Goal: Information Seeking & Learning: Find specific fact

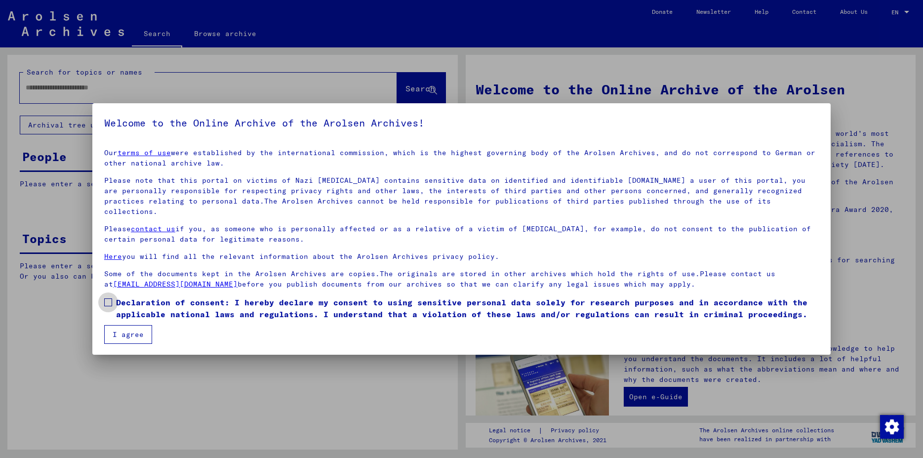
click at [109, 298] on span at bounding box center [108, 302] width 8 height 8
click at [124, 325] on button "I agree" at bounding box center [128, 334] width 48 height 19
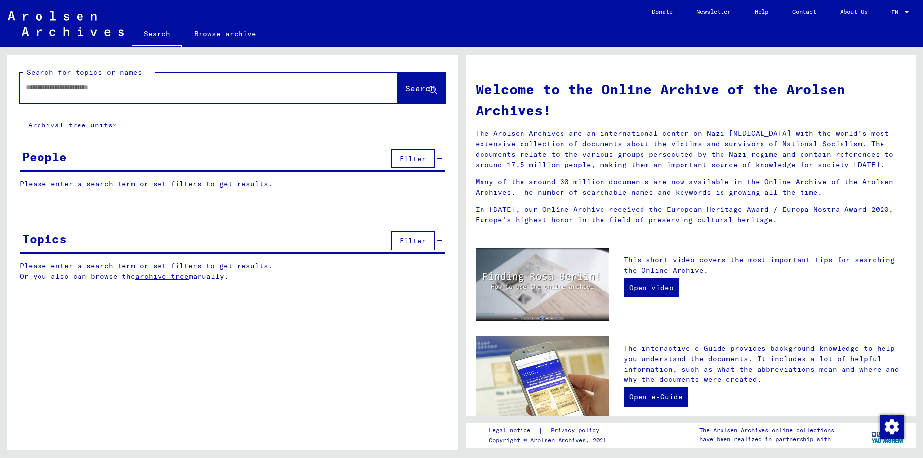
click at [54, 93] on div at bounding box center [194, 88] width 348 height 22
click at [57, 87] on input "text" at bounding box center [197, 87] width 342 height 10
type input "**********"
click at [429, 88] on icon at bounding box center [433, 90] width 8 height 8
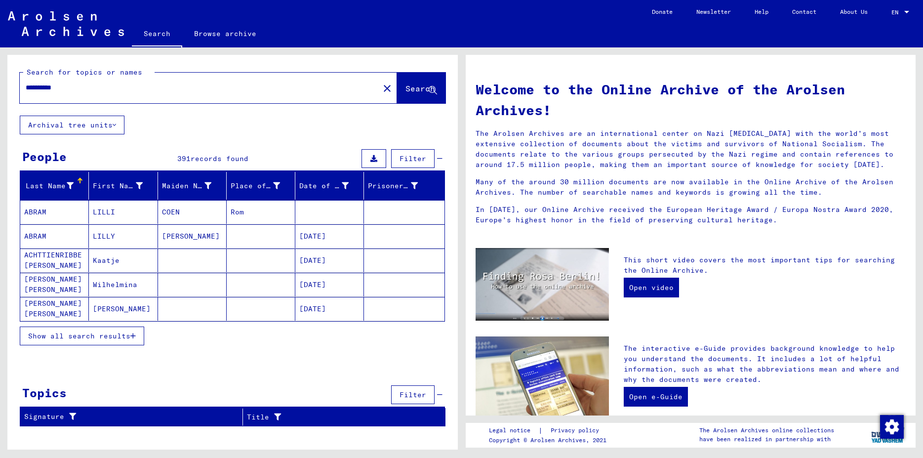
click at [137, 336] on button "Show all search results" at bounding box center [82, 335] width 124 height 19
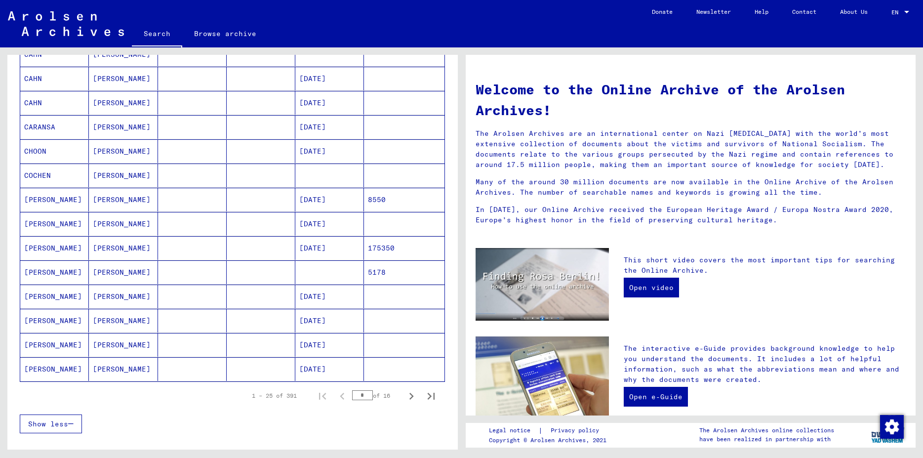
scroll to position [431, 0]
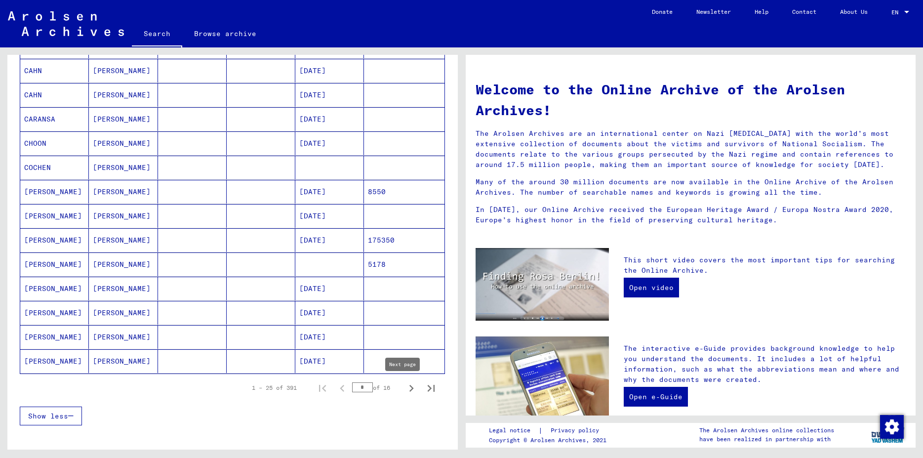
click at [404, 389] on icon "Next page" at bounding box center [411, 388] width 14 height 14
click at [404, 390] on icon "Next page" at bounding box center [411, 388] width 14 height 14
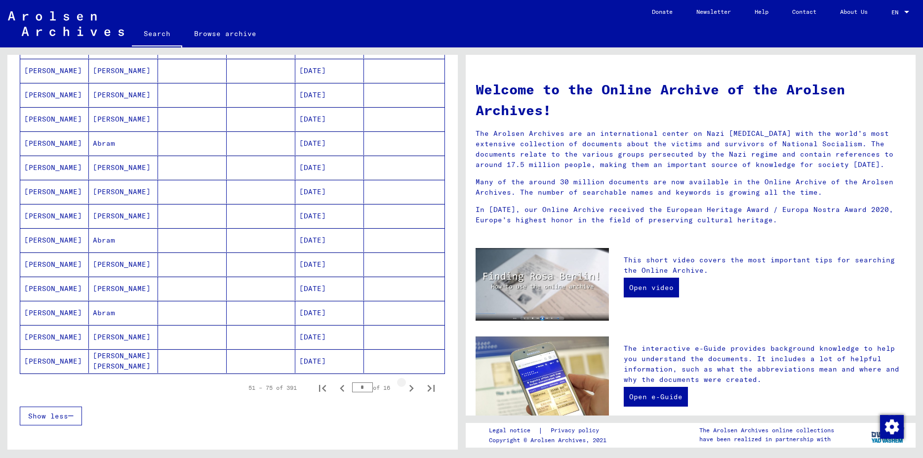
click at [404, 390] on icon "Next page" at bounding box center [411, 388] width 14 height 14
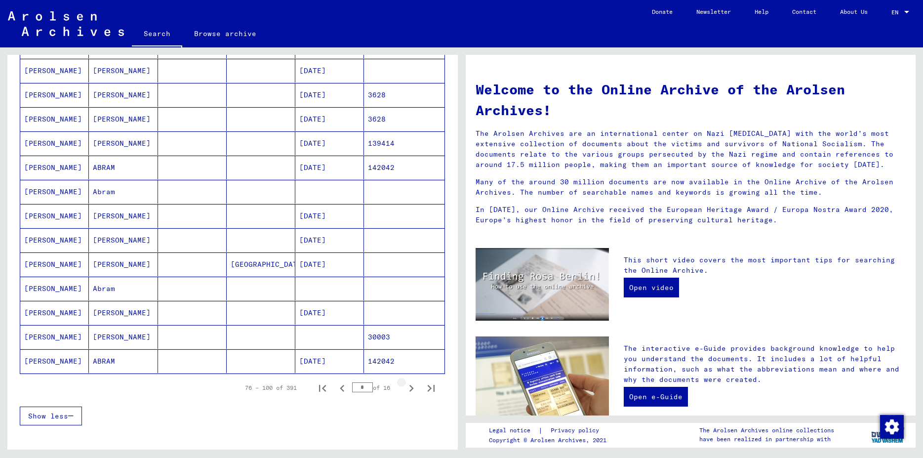
click at [404, 390] on icon "Next page" at bounding box center [411, 388] width 14 height 14
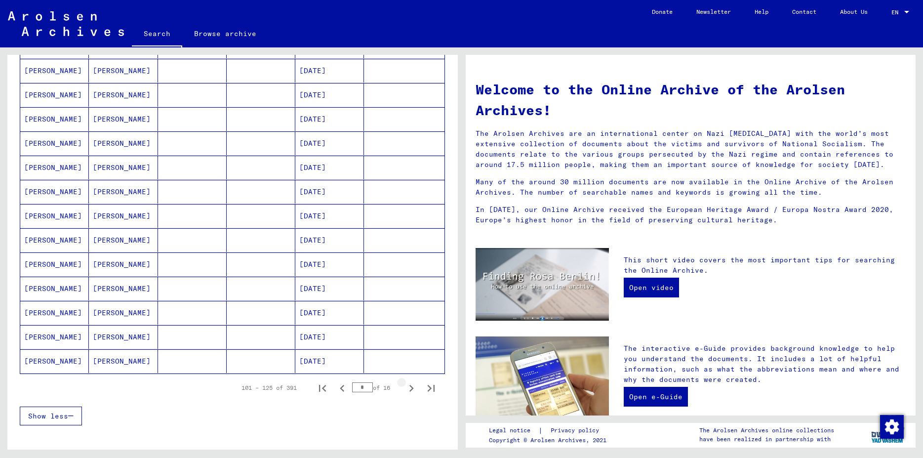
click at [404, 390] on icon "Next page" at bounding box center [411, 388] width 14 height 14
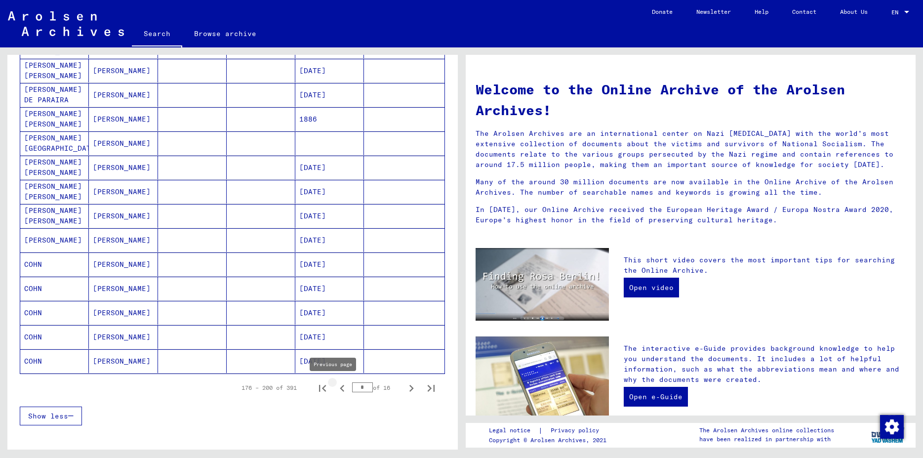
click at [340, 386] on icon "Previous page" at bounding box center [342, 388] width 4 height 7
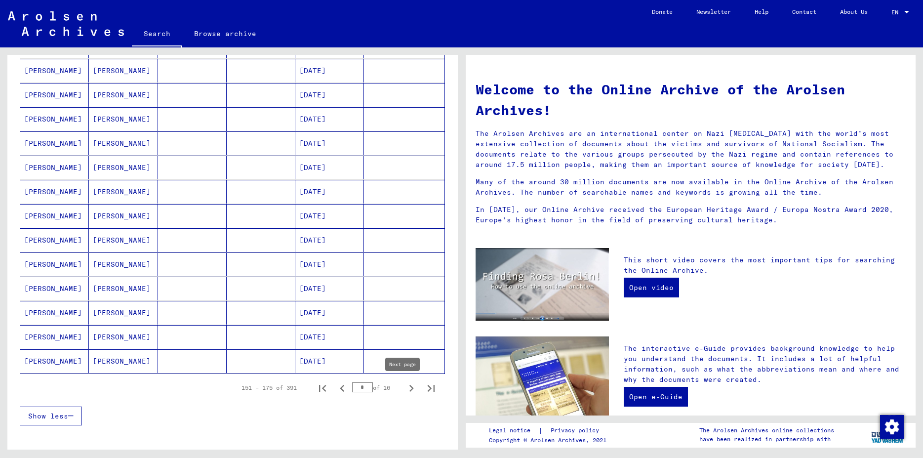
click at [404, 389] on icon "Next page" at bounding box center [411, 388] width 14 height 14
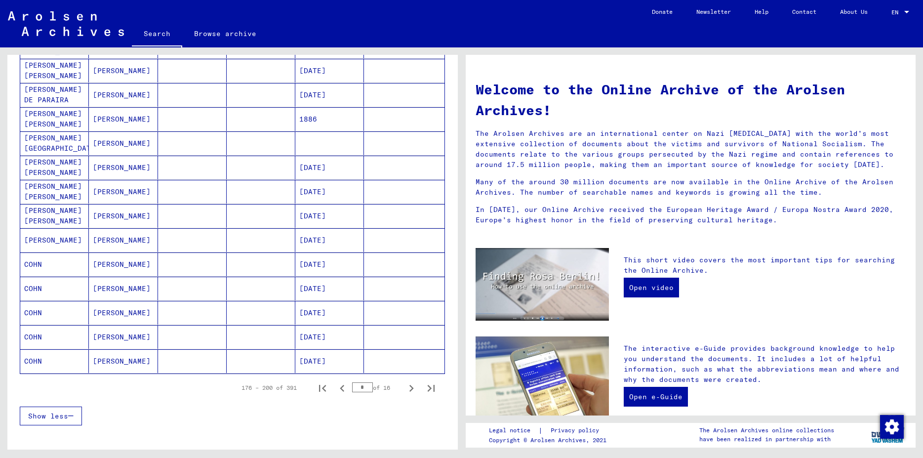
click at [404, 389] on icon "Next page" at bounding box center [411, 388] width 14 height 14
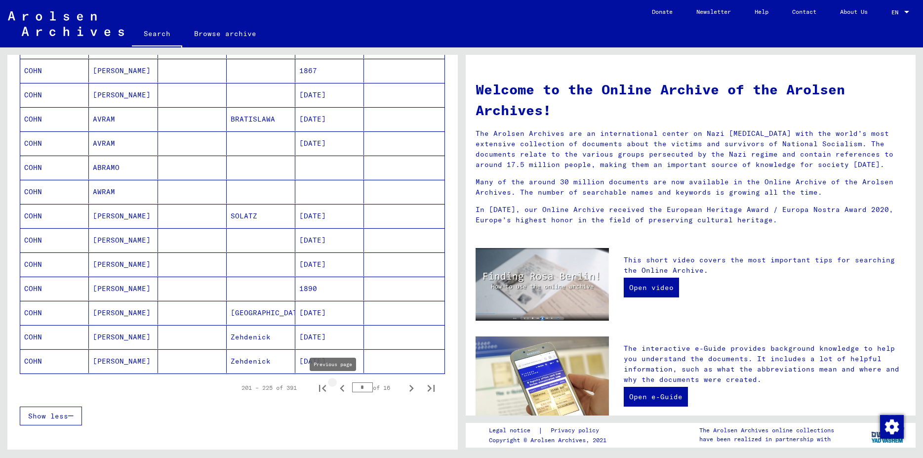
click at [335, 386] on icon "Previous page" at bounding box center [342, 388] width 14 height 14
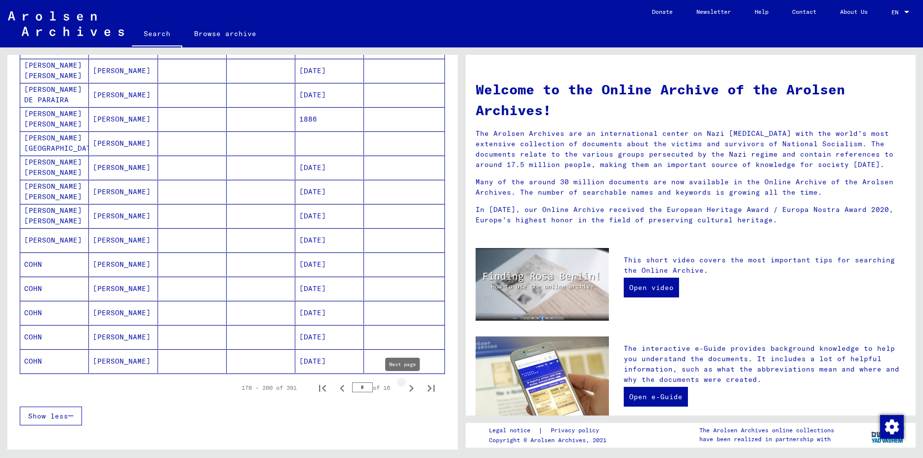
click at [404, 389] on icon "Next page" at bounding box center [411, 388] width 14 height 14
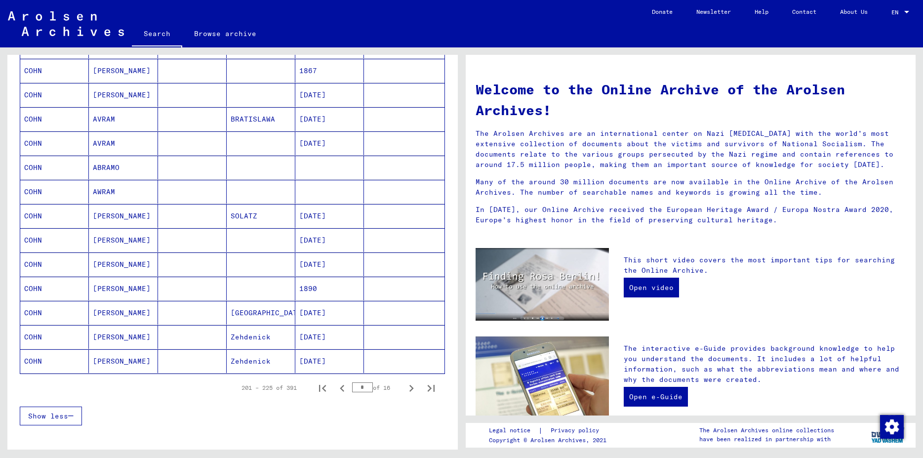
click at [404, 389] on icon "Next page" at bounding box center [411, 388] width 14 height 14
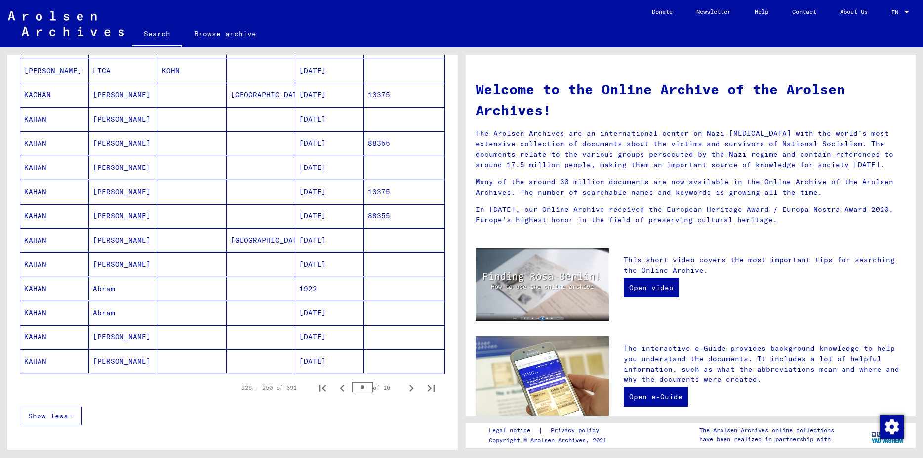
click at [404, 389] on icon "Next page" at bounding box center [411, 388] width 14 height 14
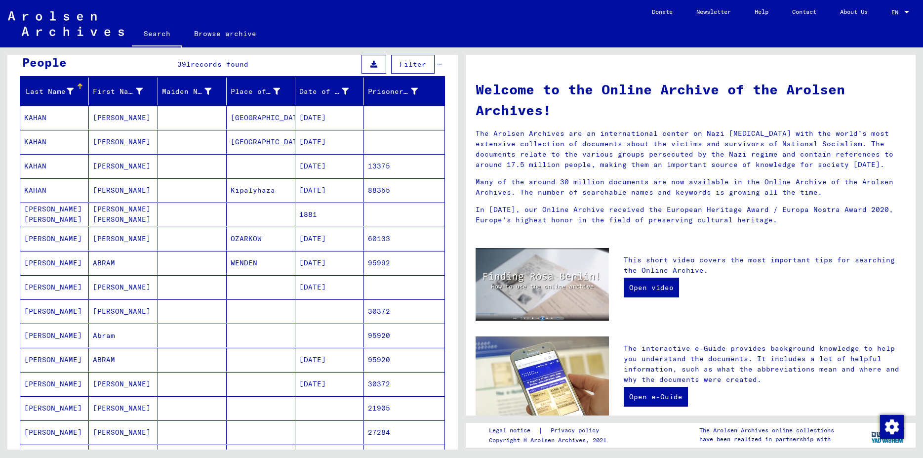
scroll to position [78, 0]
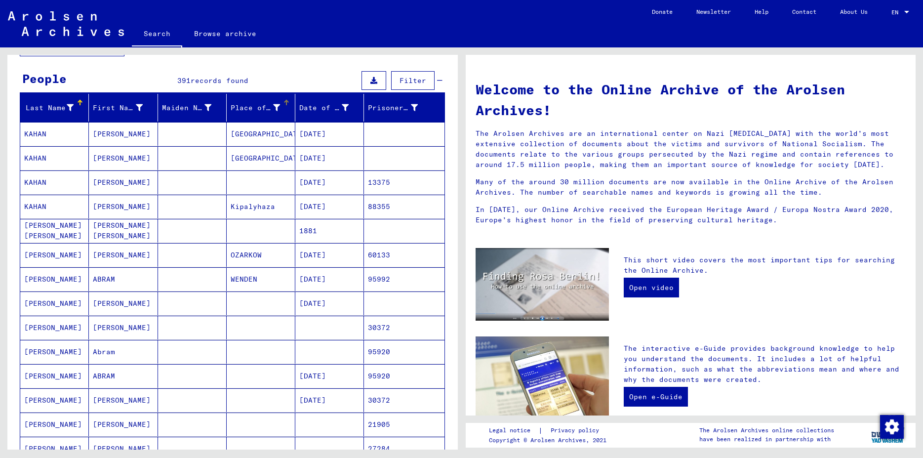
click at [251, 108] on div "Place of Birth" at bounding box center [255, 108] width 49 height 10
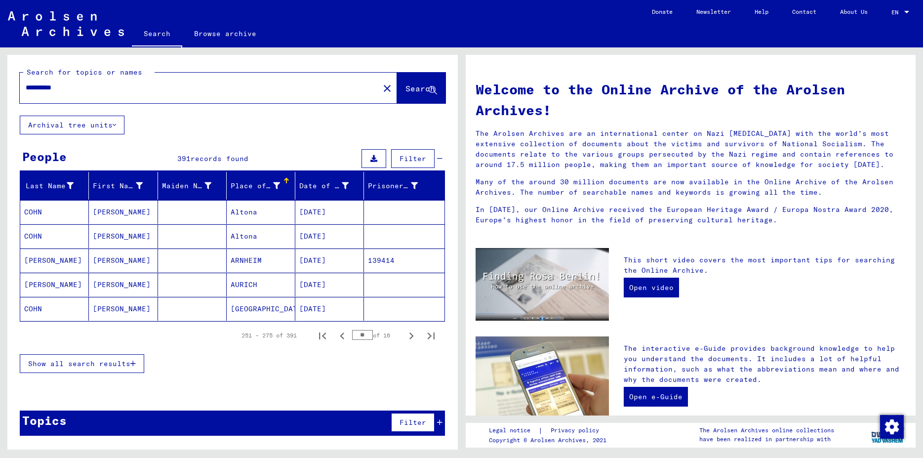
scroll to position [0, 0]
click at [142, 95] on div "**********" at bounding box center [194, 88] width 348 height 22
click at [286, 178] on div at bounding box center [286, 178] width 1 height 1
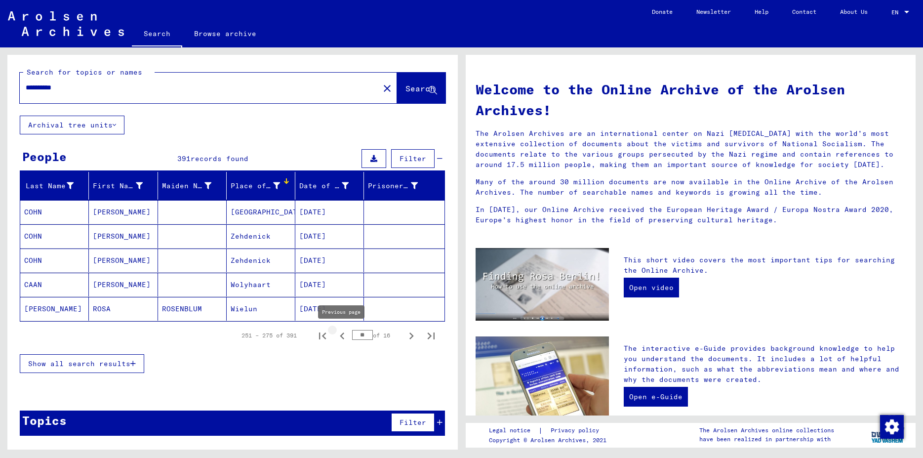
click at [344, 336] on icon "Previous page" at bounding box center [342, 336] width 14 height 14
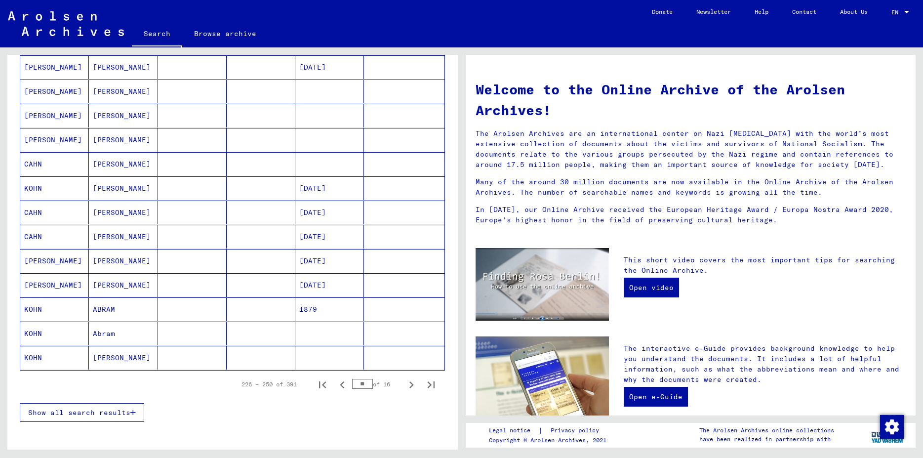
scroll to position [437, 0]
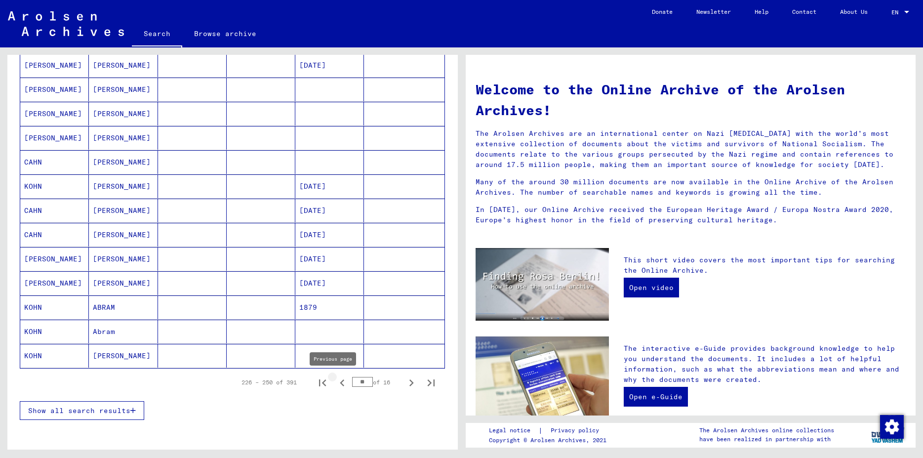
click at [335, 384] on icon "Previous page" at bounding box center [342, 383] width 14 height 14
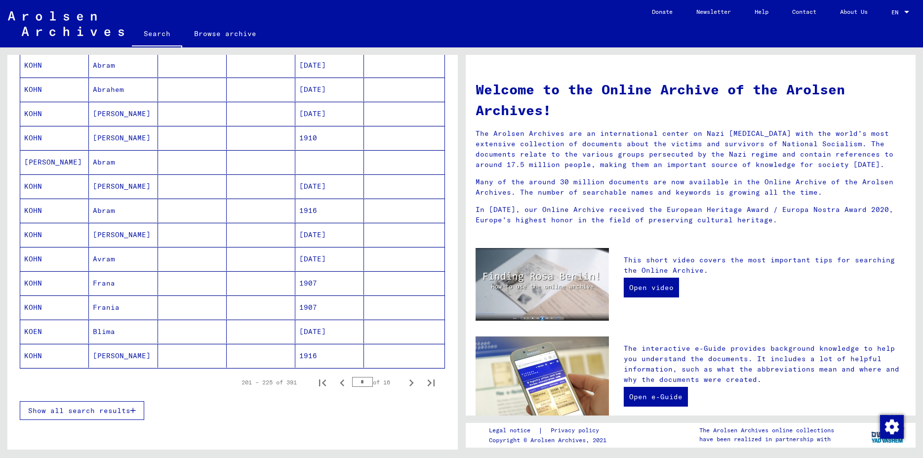
click at [340, 384] on icon "Previous page" at bounding box center [342, 382] width 4 height 7
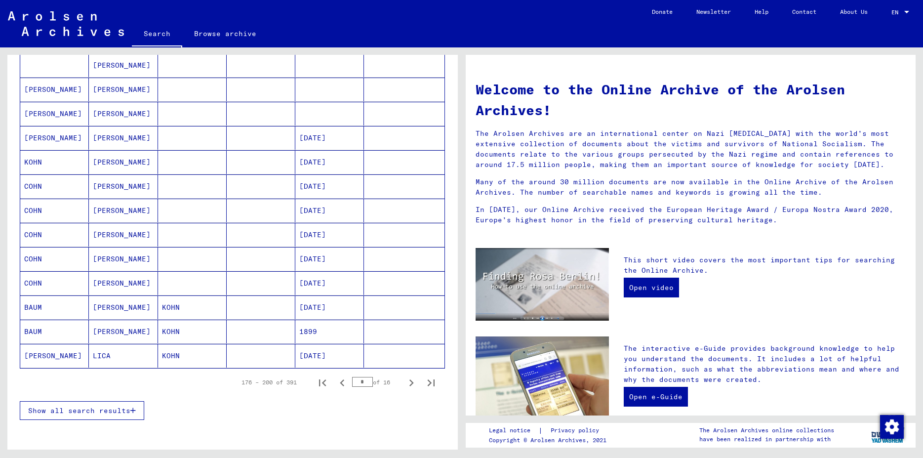
click at [335, 384] on icon "Previous page" at bounding box center [342, 383] width 14 height 14
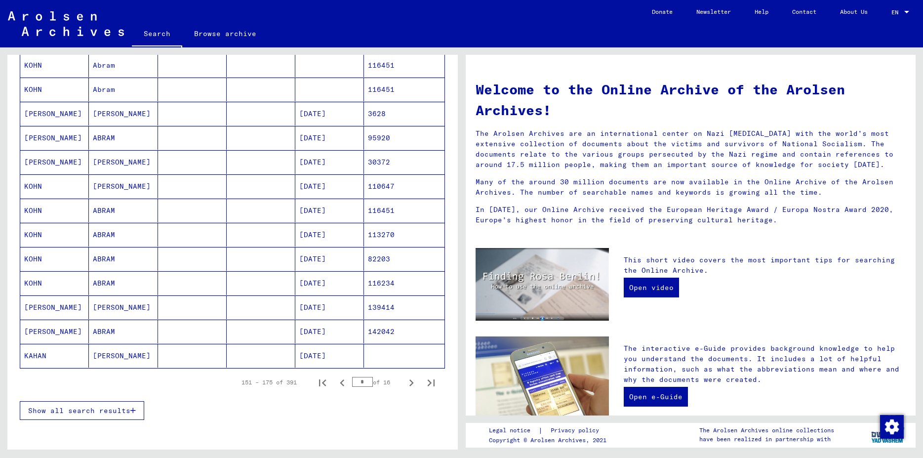
click at [335, 384] on icon "Previous page" at bounding box center [342, 383] width 14 height 14
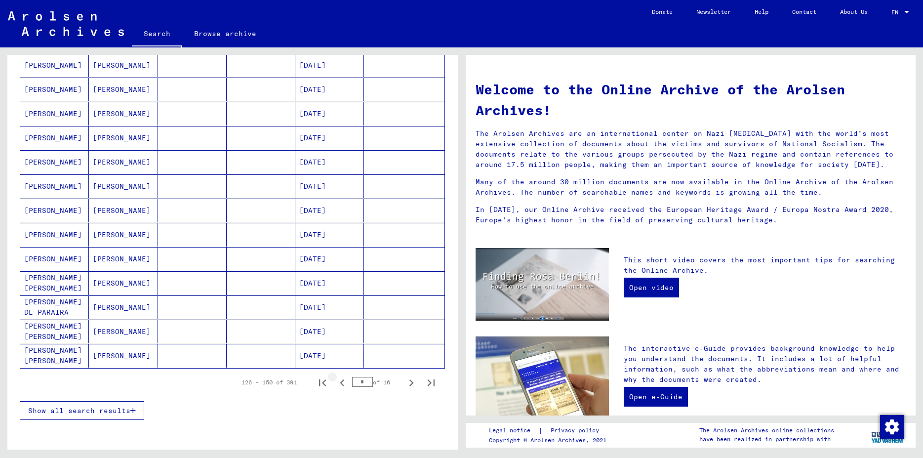
click at [336, 383] on icon "Previous page" at bounding box center [342, 383] width 14 height 14
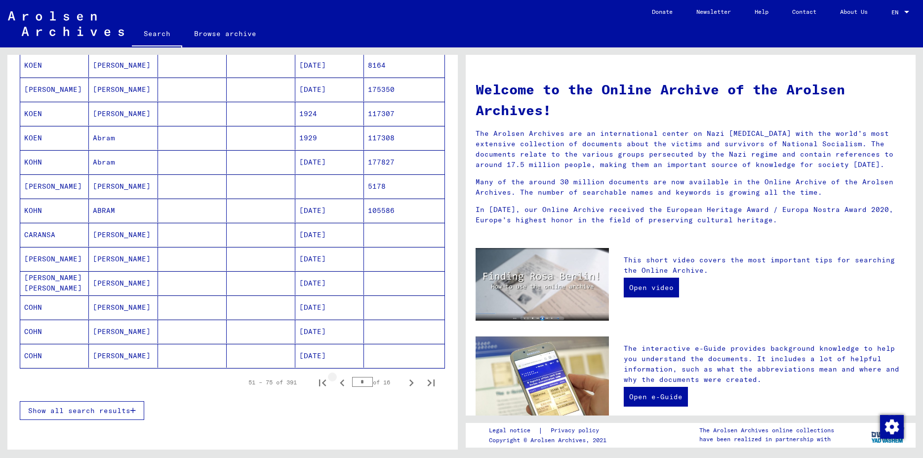
click at [336, 383] on icon "Previous page" at bounding box center [342, 383] width 14 height 14
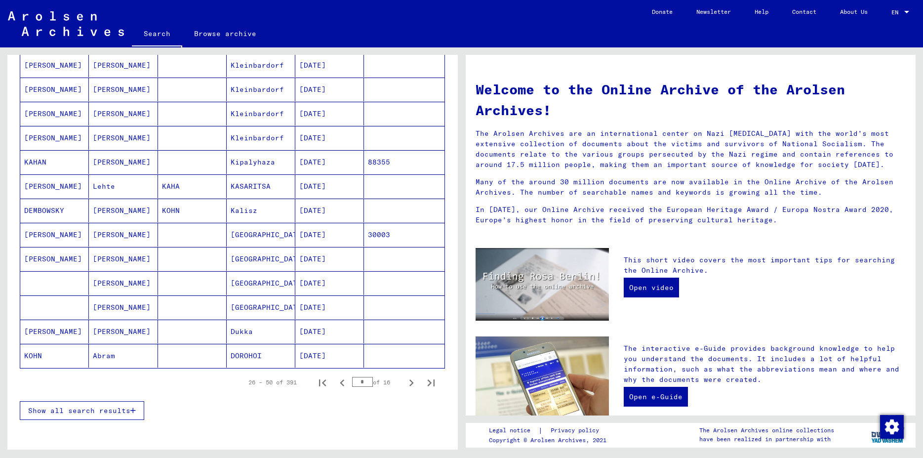
click at [336, 383] on icon "Previous page" at bounding box center [342, 383] width 14 height 14
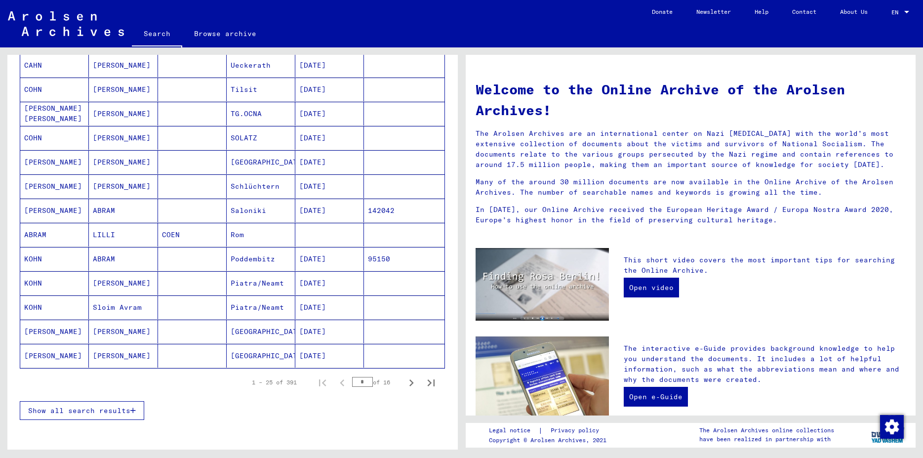
type input "*"
